Goal: Task Accomplishment & Management: Manage account settings

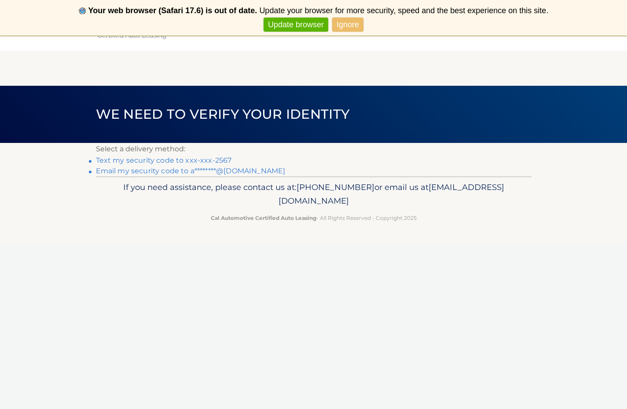
click at [211, 159] on link "Text my security code to xxx-xxx-2567" at bounding box center [164, 160] width 136 height 8
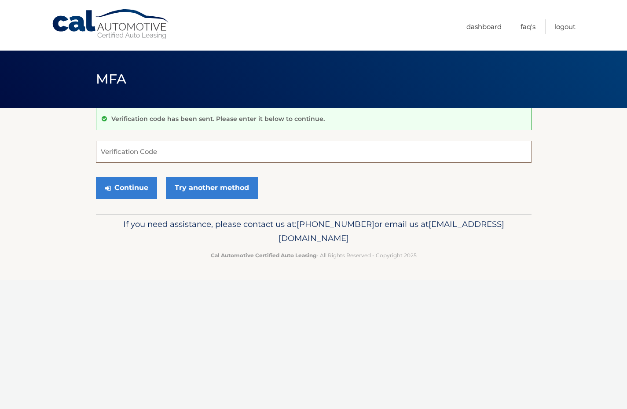
click at [209, 159] on input "Verification Code" at bounding box center [314, 152] width 436 height 22
type input "332281"
click at [123, 189] on button "Continue" at bounding box center [126, 188] width 61 height 22
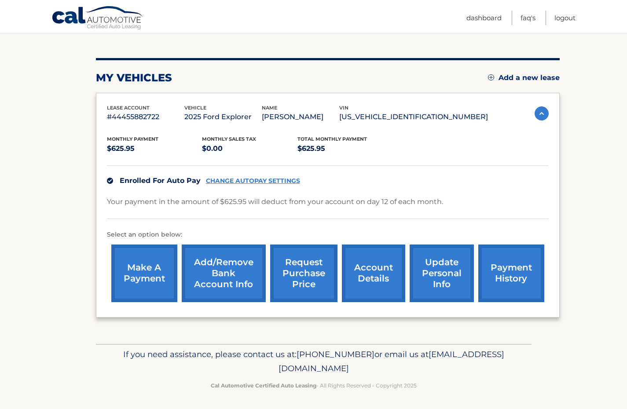
scroll to position [89, 0]
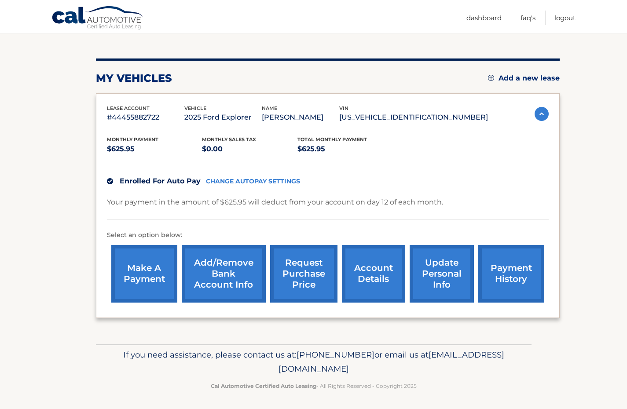
click at [513, 275] on link "payment history" at bounding box center [511, 274] width 66 height 58
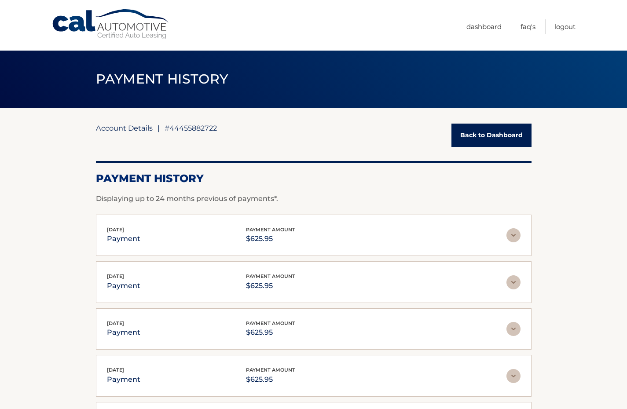
click at [128, 128] on link "Account Details" at bounding box center [124, 128] width 57 height 9
click at [483, 136] on link "Back to Dashboard" at bounding box center [491, 135] width 80 height 23
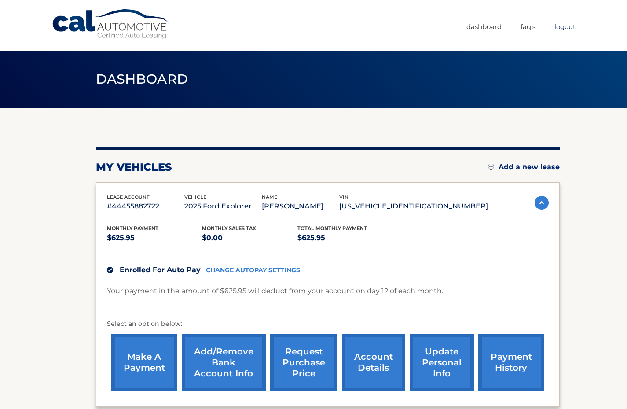
click at [556, 25] on link "Logout" at bounding box center [564, 26] width 21 height 15
